Goal: Task Accomplishment & Management: Use online tool/utility

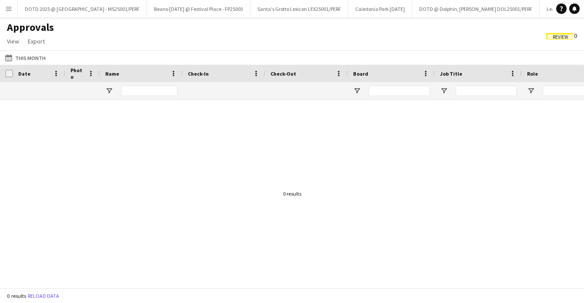
click at [9, 8] on app-icon "Menu" at bounding box center [8, 8] width 7 height 7
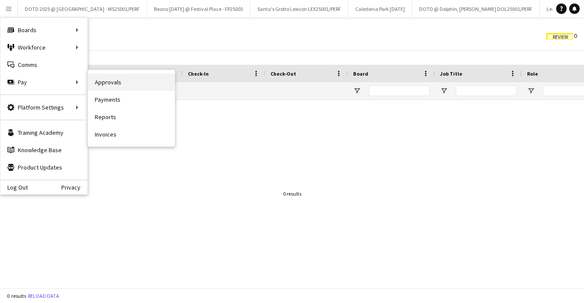
click at [101, 85] on link "Approvals" at bounding box center [131, 82] width 87 height 17
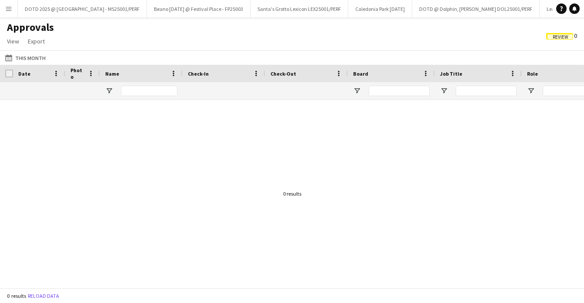
click at [13, 13] on button "Menu" at bounding box center [8, 8] width 17 height 17
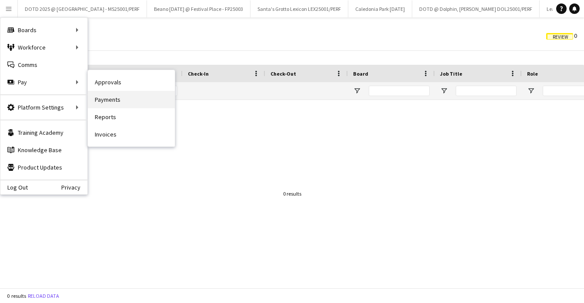
click at [113, 101] on link "Payments" at bounding box center [131, 99] width 87 height 17
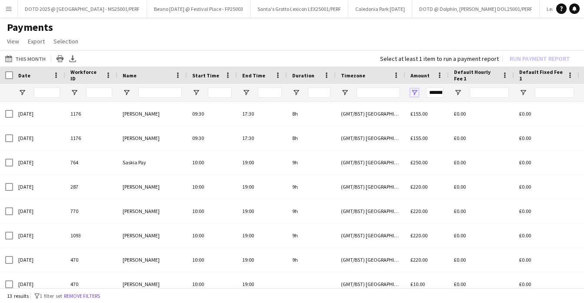
click at [416, 92] on span "Open Filter Menu" at bounding box center [415, 93] width 8 height 8
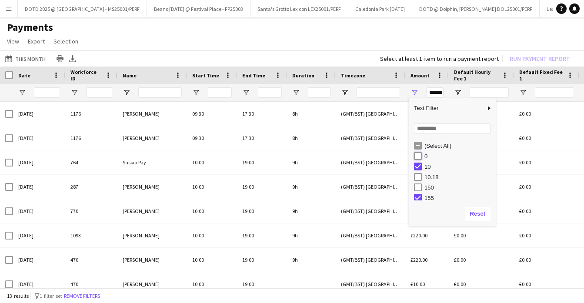
type input "**********"
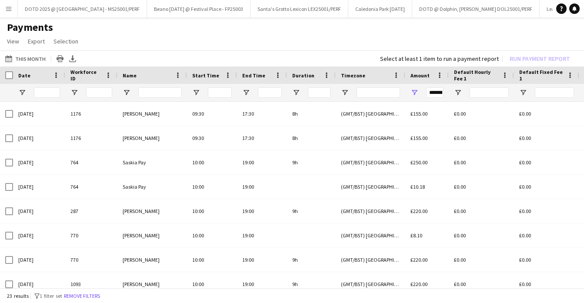
click at [244, 37] on app-page-menu "View Customise view Customise filters Reset Filters Reset View Reset All Export…" at bounding box center [292, 42] width 584 height 17
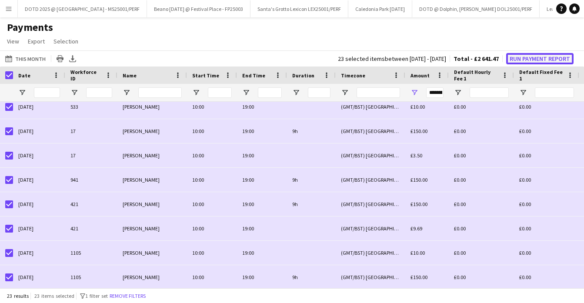
click at [526, 59] on button "Run Payment Report" at bounding box center [539, 58] width 67 height 11
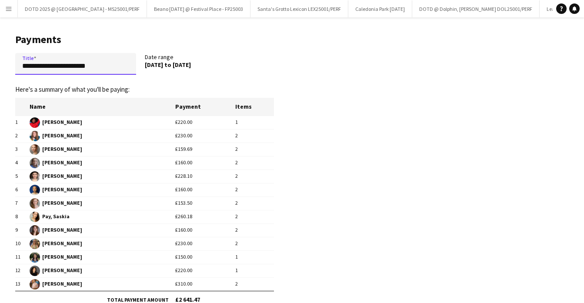
drag, startPoint x: 121, startPoint y: 66, endPoint x: 3, endPoint y: 67, distance: 117.5
click at [3, 67] on main "**********" at bounding box center [141, 186] width 283 height 339
type input "*******"
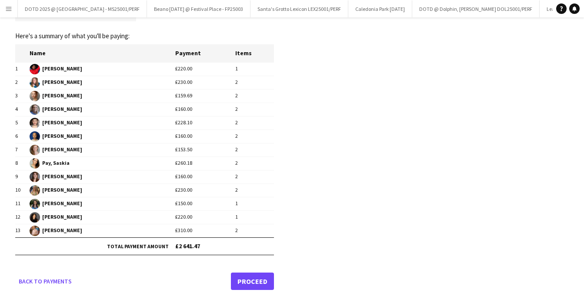
click at [253, 274] on link "Proceed" at bounding box center [252, 281] width 43 height 17
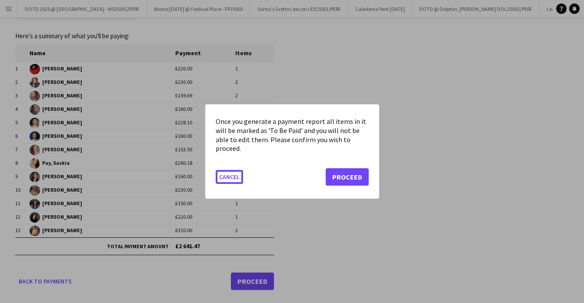
click at [252, 278] on div at bounding box center [292, 151] width 584 height 303
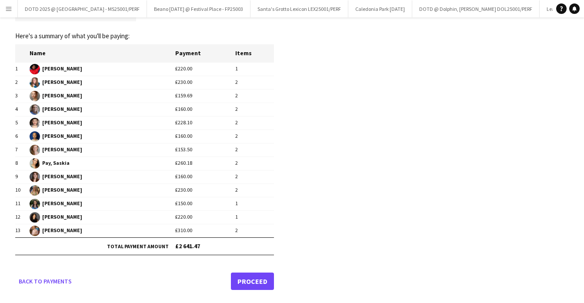
click at [252, 283] on link "Proceed" at bounding box center [252, 281] width 43 height 17
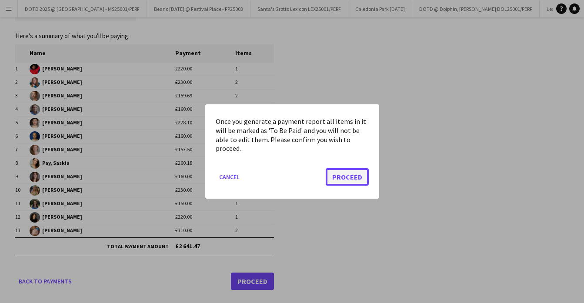
click at [339, 179] on button "Proceed" at bounding box center [347, 176] width 43 height 17
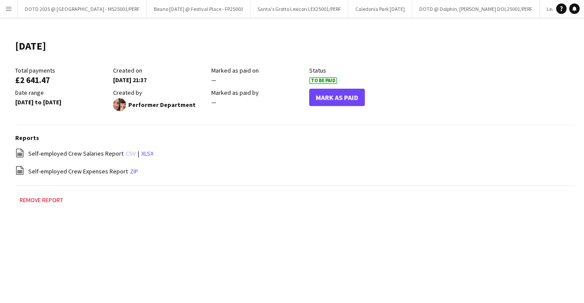
click at [127, 154] on link "csv" at bounding box center [131, 154] width 10 height 8
